Goal: Task Accomplishment & Management: Use online tool/utility

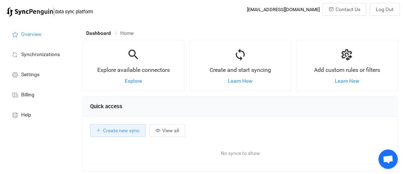
scroll to position [139, 316]
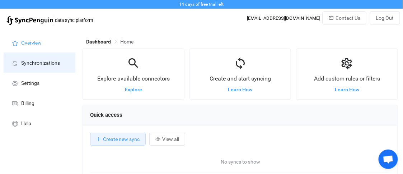
click at [55, 64] on span "Synchronizations" at bounding box center [40, 63] width 39 height 6
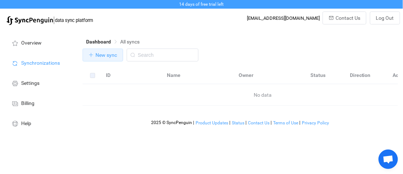
click at [103, 53] on span "New sync" at bounding box center [106, 55] width 22 height 6
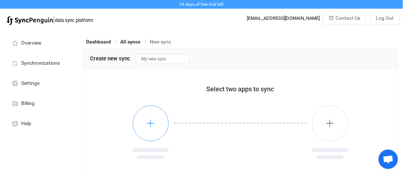
click at [148, 130] on button "button" at bounding box center [151, 123] width 36 height 36
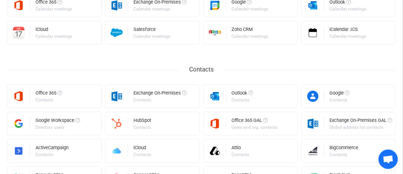
scroll to position [107, 0]
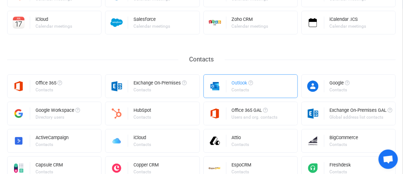
click at [234, 85] on div "Outlook" at bounding box center [243, 83] width 22 height 7
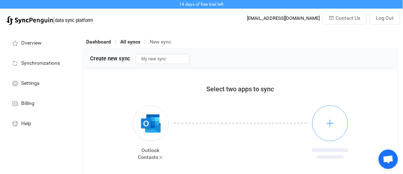
click at [326, 127] on icon "button" at bounding box center [330, 122] width 9 height 9
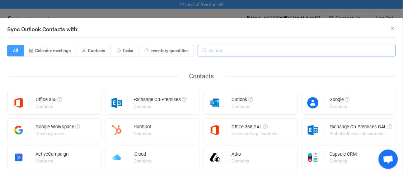
click at [222, 53] on input "Sync Outlook Contacts with:" at bounding box center [297, 50] width 198 height 11
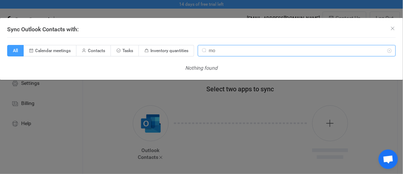
type input "m"
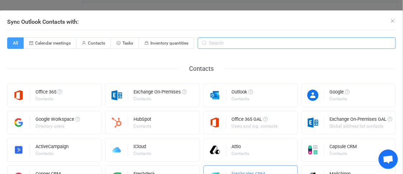
scroll to position [0, 0]
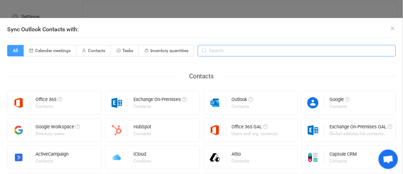
click at [216, 52] on input "Sync Outlook Contacts with:" at bounding box center [297, 50] width 198 height 11
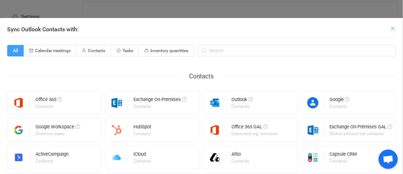
click at [390, 29] on icon "Close" at bounding box center [393, 28] width 6 height 6
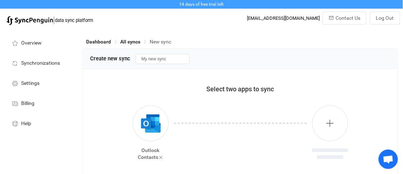
scroll to position [36, 0]
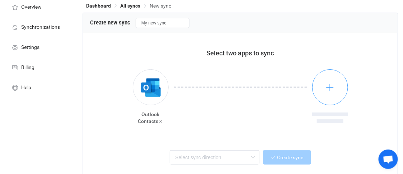
click at [332, 87] on icon "button" at bounding box center [330, 87] width 9 height 9
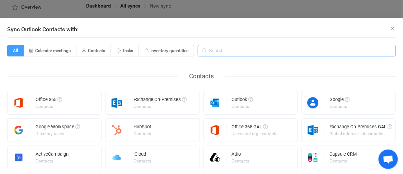
click at [221, 53] on input "Sync Outlook Contacts with:" at bounding box center [297, 50] width 198 height 11
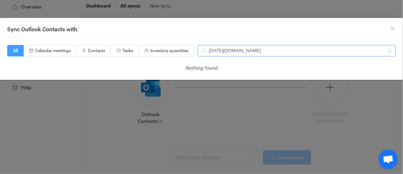
type input "[DATE][DOMAIN_NAME]"
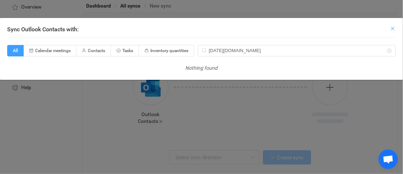
click at [394, 28] on icon "Close" at bounding box center [393, 28] width 6 height 6
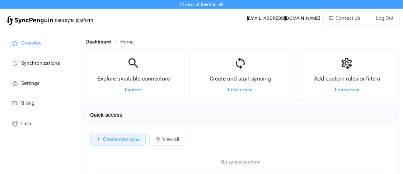
scroll to position [139, 316]
click at [131, 90] on span "Explore" at bounding box center [133, 89] width 17 height 6
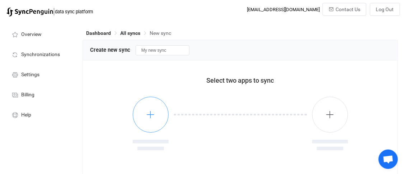
click at [149, 115] on icon "button" at bounding box center [150, 114] width 9 height 9
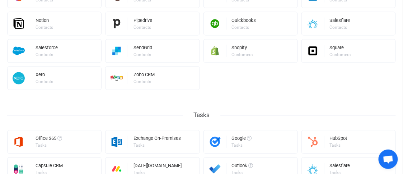
scroll to position [313, 0]
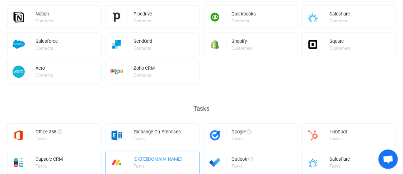
click at [140, 161] on div "[DATE][DOMAIN_NAME]" at bounding box center [158, 160] width 48 height 7
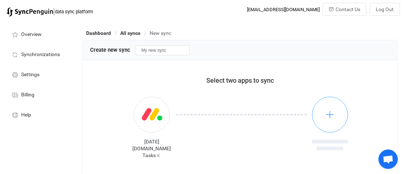
click at [328, 113] on icon "button" at bounding box center [330, 114] width 9 height 9
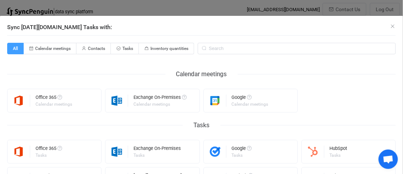
scroll to position [0, 0]
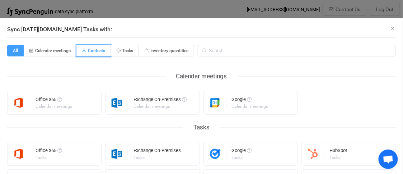
click at [97, 50] on span "Contacts" at bounding box center [96, 50] width 17 height 5
click at [83, 50] on input "Contacts" at bounding box center [80, 48] width 5 height 5
radio input "true"
radio input "false"
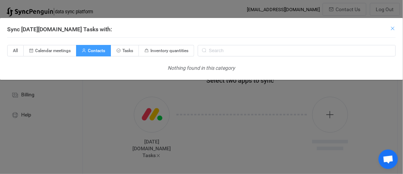
click at [394, 28] on icon "Close" at bounding box center [393, 28] width 6 height 6
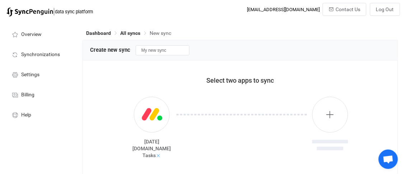
click at [158, 153] on icon at bounding box center [158, 155] width 5 height 5
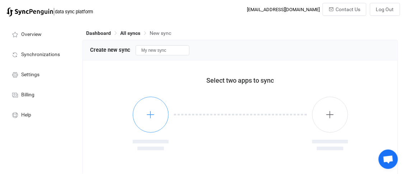
click at [153, 117] on icon "button" at bounding box center [150, 114] width 9 height 9
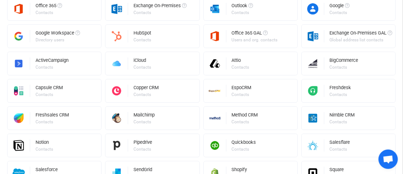
scroll to position [169, 0]
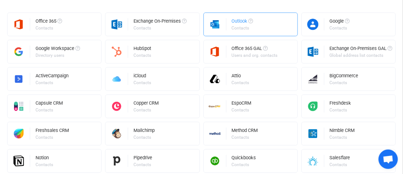
click at [248, 24] on div "Outlook" at bounding box center [243, 22] width 22 height 7
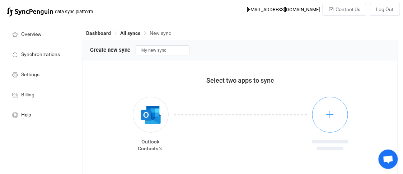
click at [333, 112] on icon "button" at bounding box center [330, 114] width 9 height 9
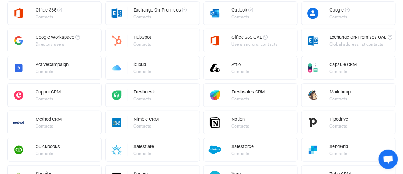
scroll to position [0, 0]
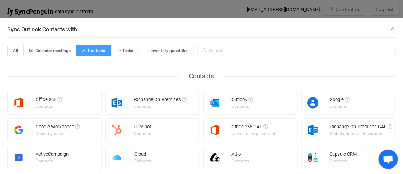
drag, startPoint x: 388, startPoint y: 27, endPoint x: 382, endPoint y: 19, distance: 10.5
click at [390, 26] on icon "Close" at bounding box center [393, 28] width 6 height 6
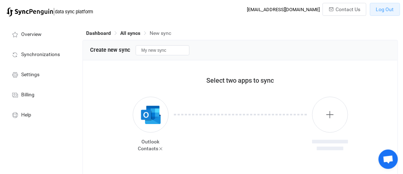
click at [386, 9] on span "Log Out" at bounding box center [385, 9] width 18 height 6
